Goal: Task Accomplishment & Management: Manage account settings

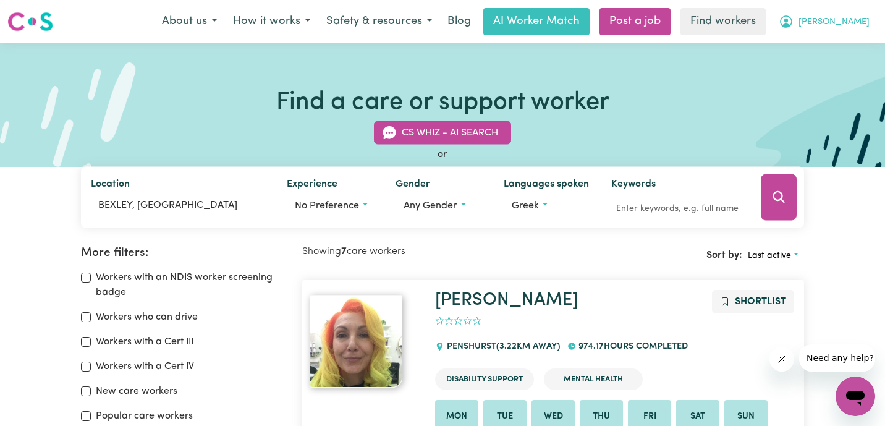
click at [857, 22] on span "[PERSON_NAME]" at bounding box center [833, 22] width 71 height 14
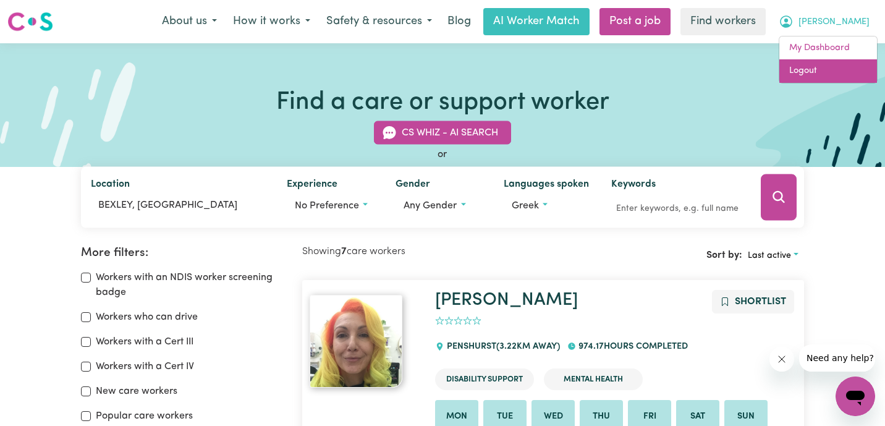
click at [838, 75] on link "Logout" at bounding box center [828, 70] width 98 height 23
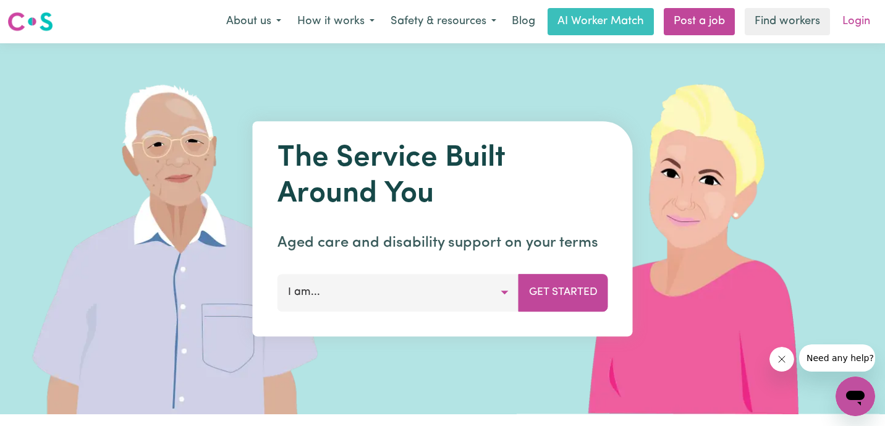
click at [866, 14] on link "Login" at bounding box center [856, 21] width 43 height 27
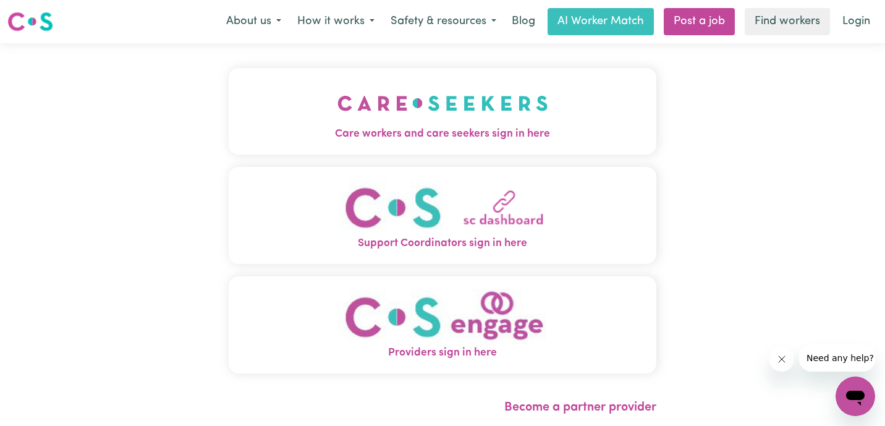
click at [337, 82] on img "Care workers and care seekers sign in here" at bounding box center [442, 103] width 211 height 46
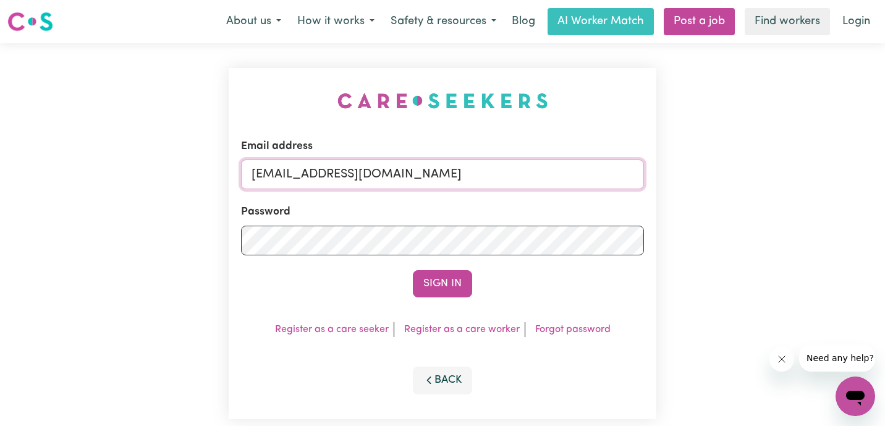
drag, startPoint x: 433, startPoint y: 173, endPoint x: 167, endPoint y: 164, distance: 265.9
click at [167, 164] on div "Email address [EMAIL_ADDRESS][DOMAIN_NAME] Password Sign In Register as a care …" at bounding box center [442, 243] width 885 height 400
paste input "[EMAIL_ADDRESS][DOMAIN_NAME]"
type input "superuser~[EMAIL_ADDRESS][DOMAIN_NAME]"
click at [413, 270] on button "Sign In" at bounding box center [442, 283] width 59 height 27
